Goal: Task Accomplishment & Management: Use online tool/utility

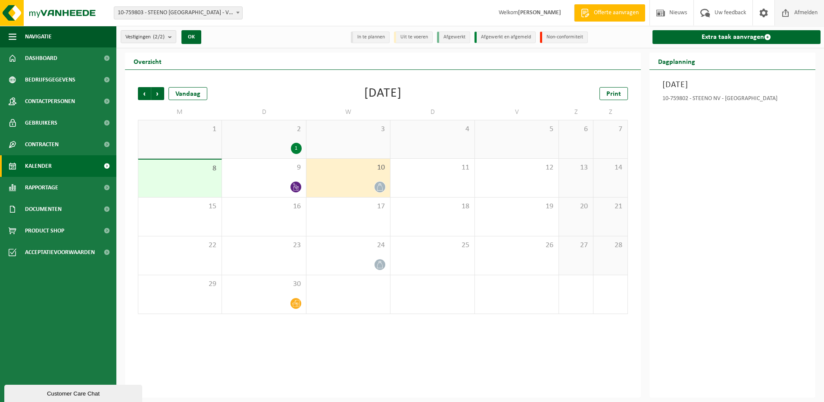
click at [800, 12] on span "Afmelden" at bounding box center [806, 12] width 28 height 25
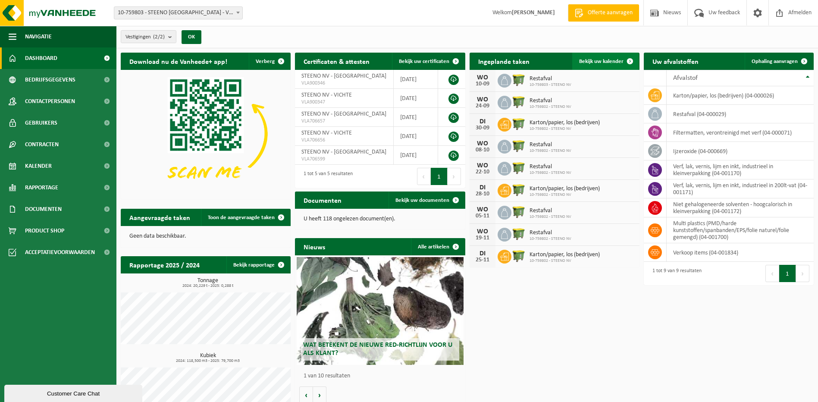
click at [605, 61] on span "Bekijk uw kalender" at bounding box center [601, 62] width 44 height 6
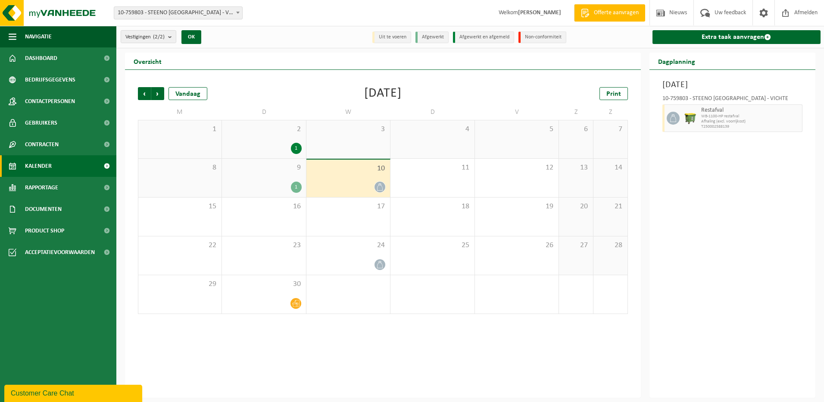
click at [359, 181] on div at bounding box center [348, 187] width 75 height 12
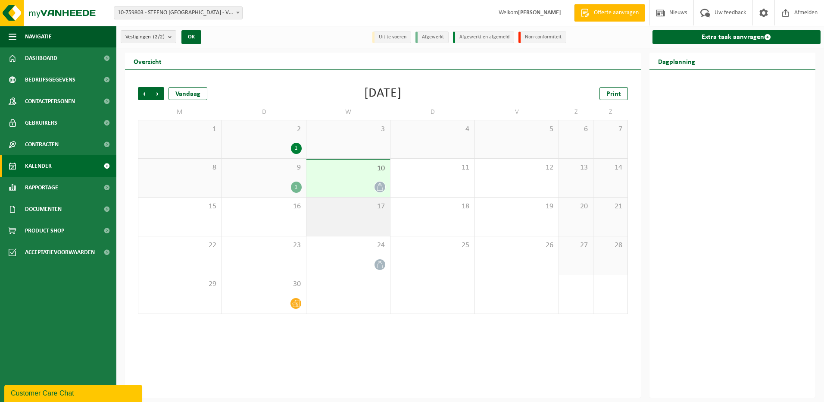
click at [336, 216] on div "17" at bounding box center [349, 216] width 84 height 38
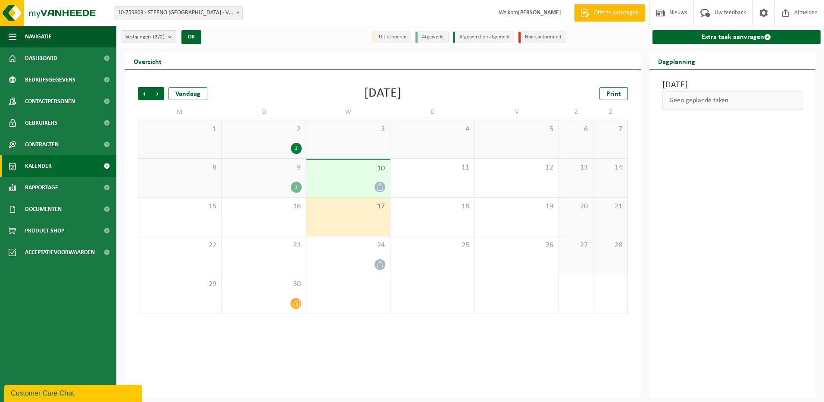
click at [344, 184] on div at bounding box center [348, 187] width 75 height 12
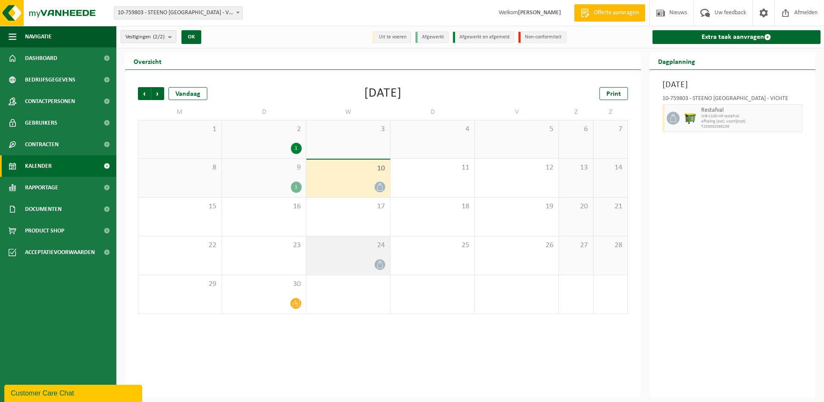
click at [341, 248] on span "24" at bounding box center [348, 245] width 75 height 9
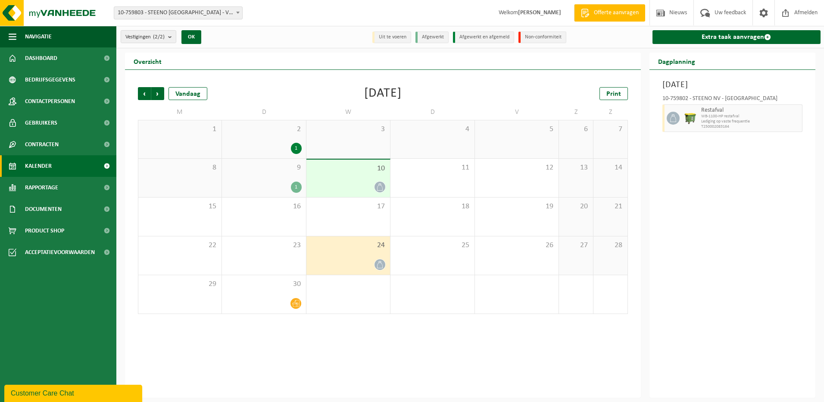
click at [338, 179] on div "10" at bounding box center [349, 179] width 84 height 38
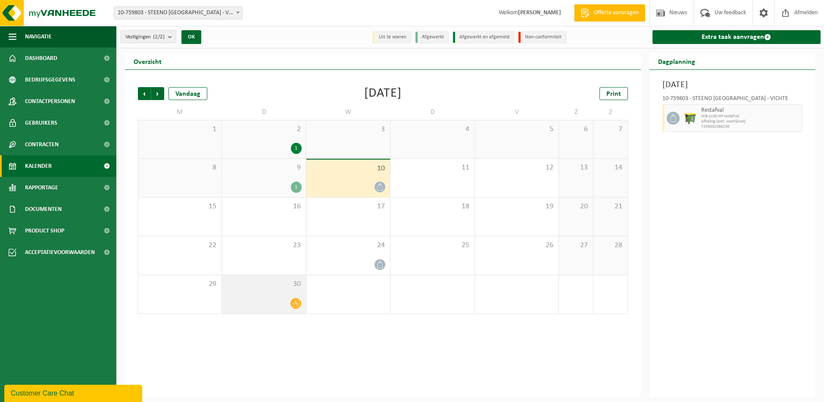
click at [268, 291] on div "30" at bounding box center [264, 294] width 84 height 38
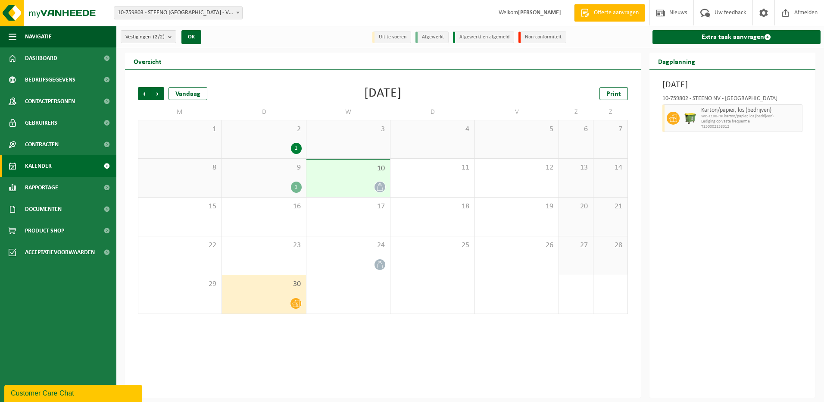
click at [340, 178] on div "10" at bounding box center [349, 179] width 84 height 38
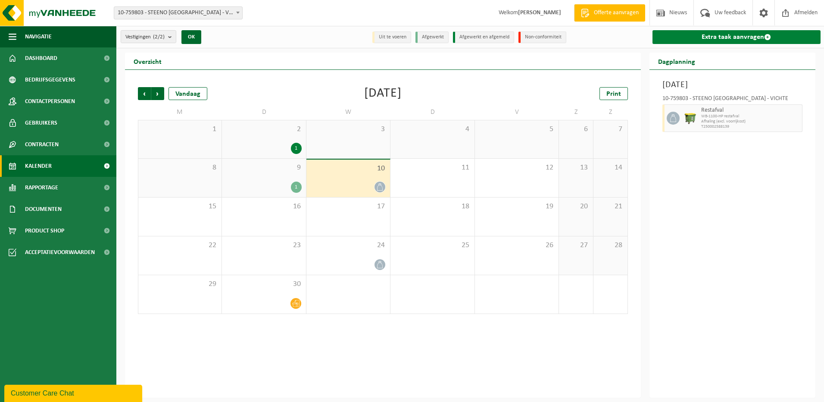
click at [766, 35] on span at bounding box center [767, 37] width 7 height 7
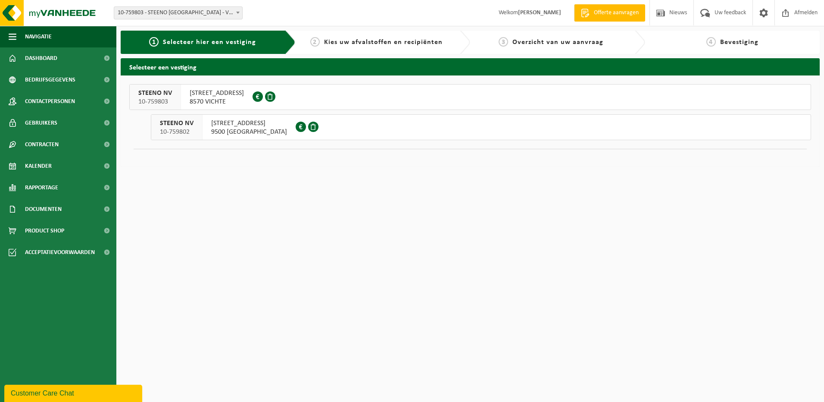
click at [252, 133] on span "9500 GERAARDSBERGEN" at bounding box center [249, 132] width 76 height 9
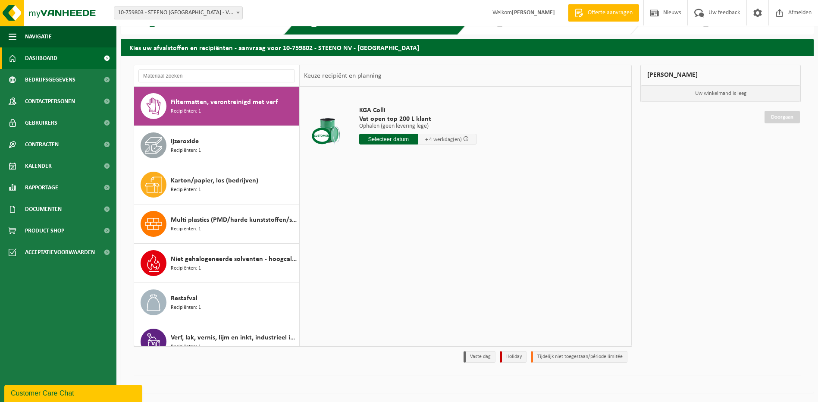
click at [35, 56] on span "Dashboard" at bounding box center [41, 58] width 32 height 22
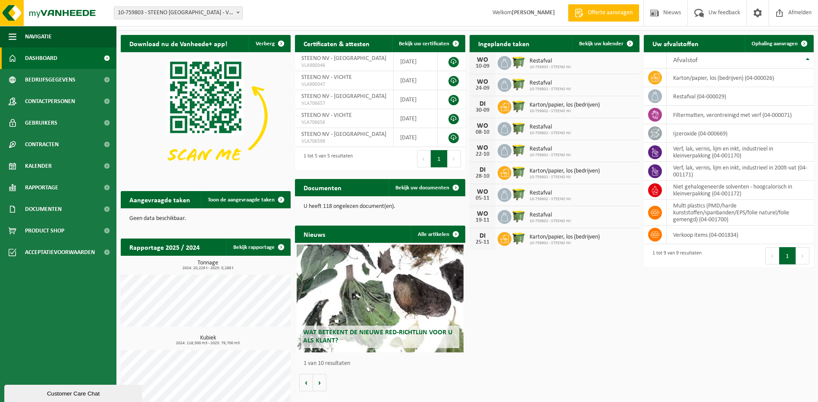
scroll to position [25, 0]
